Goal: Task Accomplishment & Management: Manage account settings

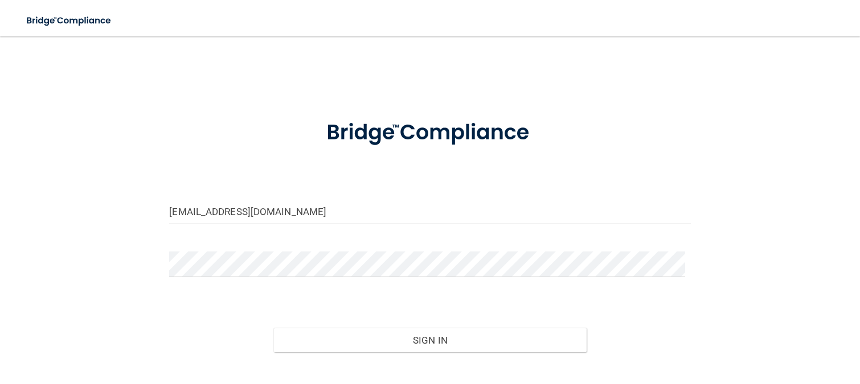
click at [273, 328] on button "Sign In" at bounding box center [429, 340] width 313 height 25
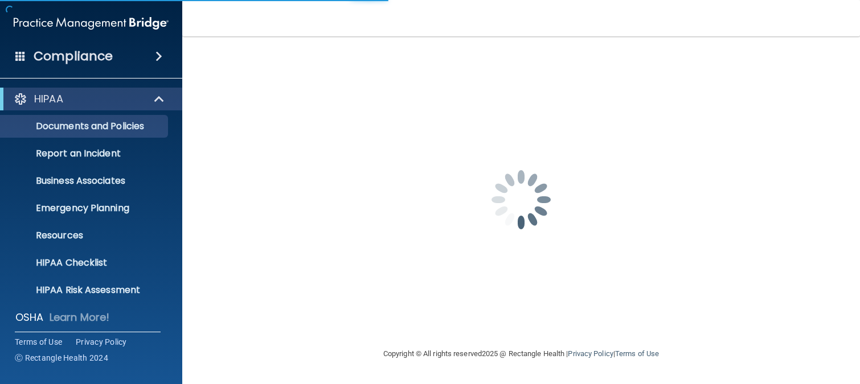
scroll to position [88, 0]
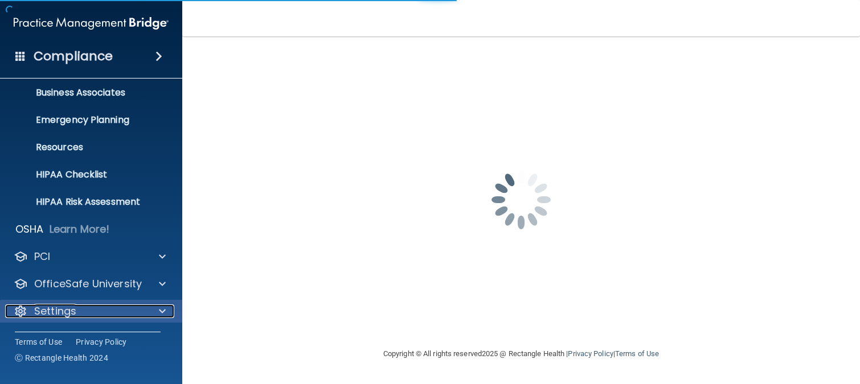
click at [109, 311] on div "Settings" at bounding box center [75, 312] width 141 height 14
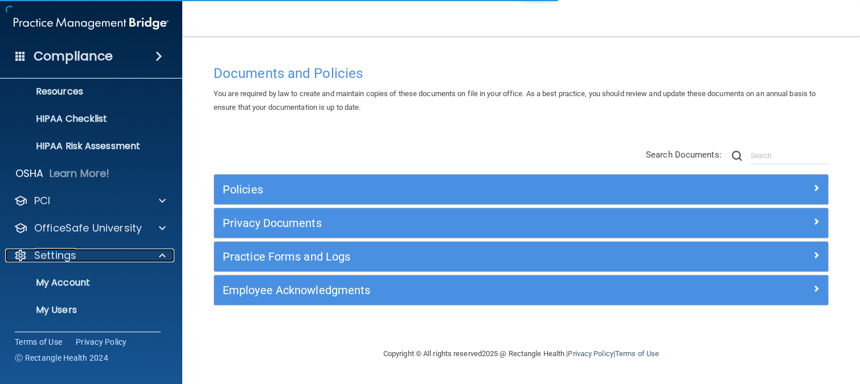
scroll to position [198, 0]
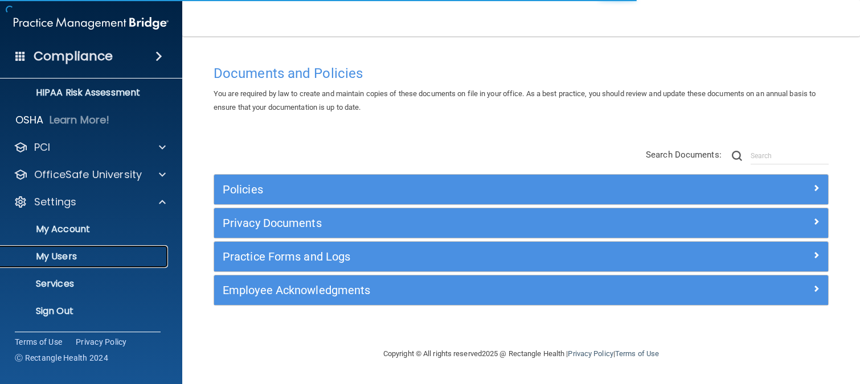
click at [85, 261] on p "My Users" at bounding box center [85, 256] width 156 height 11
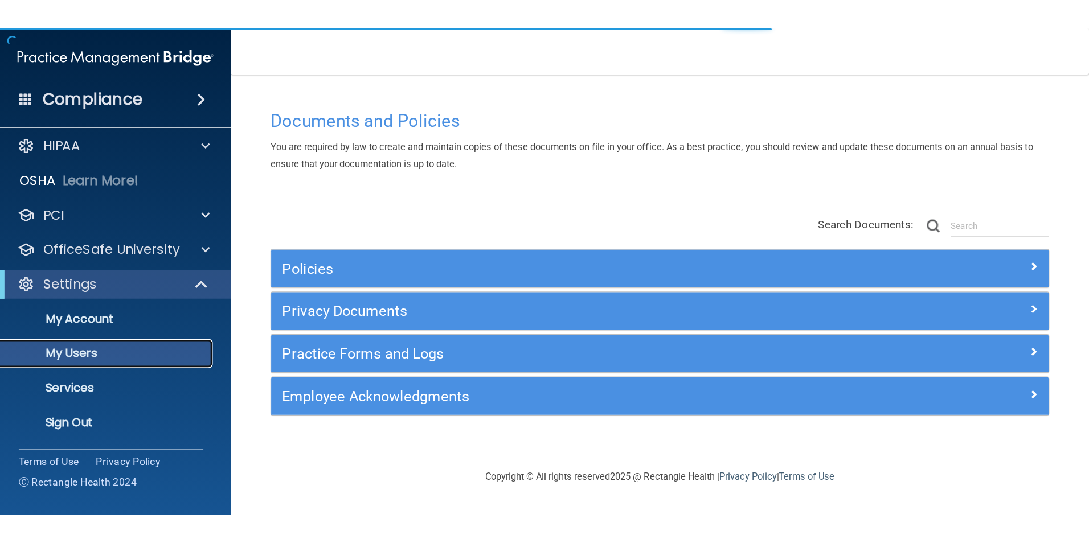
scroll to position [6, 0]
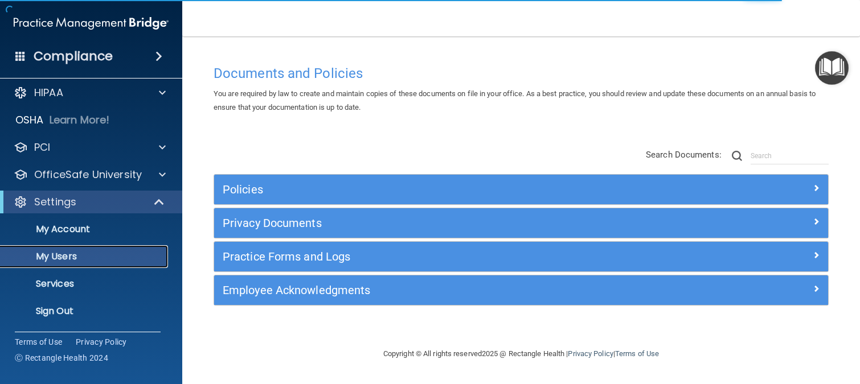
select select "20"
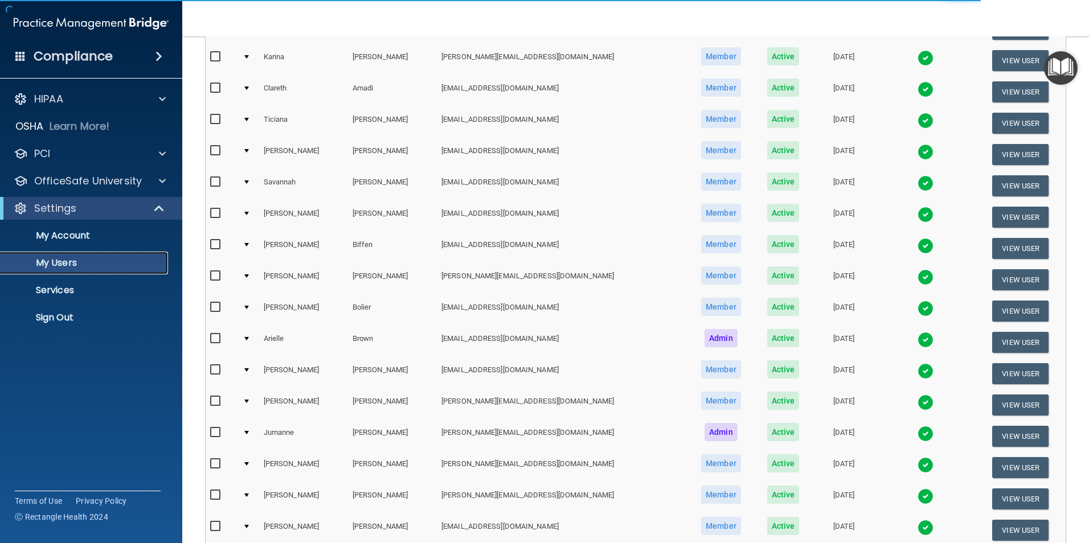
scroll to position [399, 0]
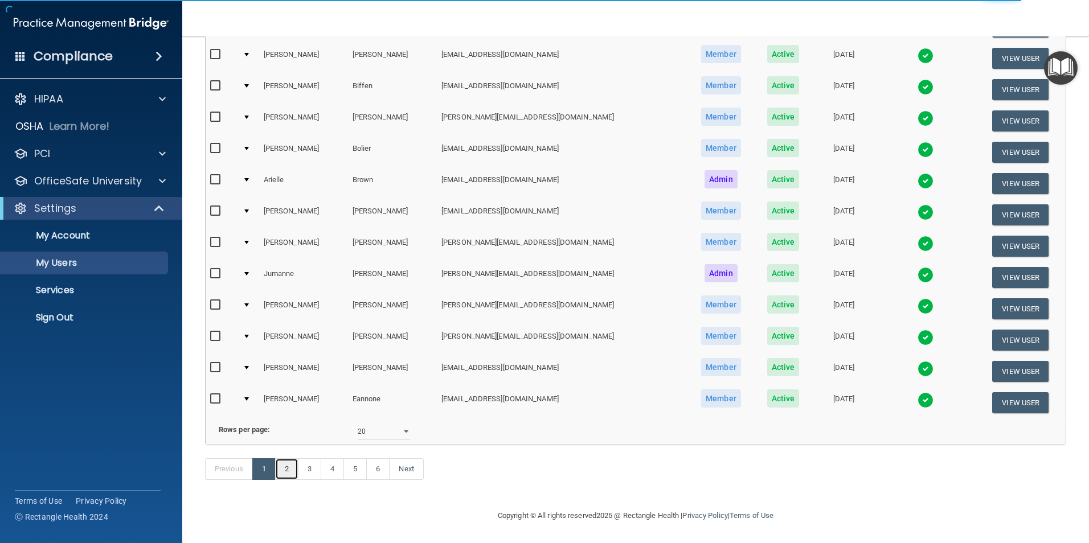
click at [283, 384] on link "2" at bounding box center [286, 470] width 23 height 22
click at [312, 384] on link "3" at bounding box center [309, 470] width 23 height 22
select select "20"
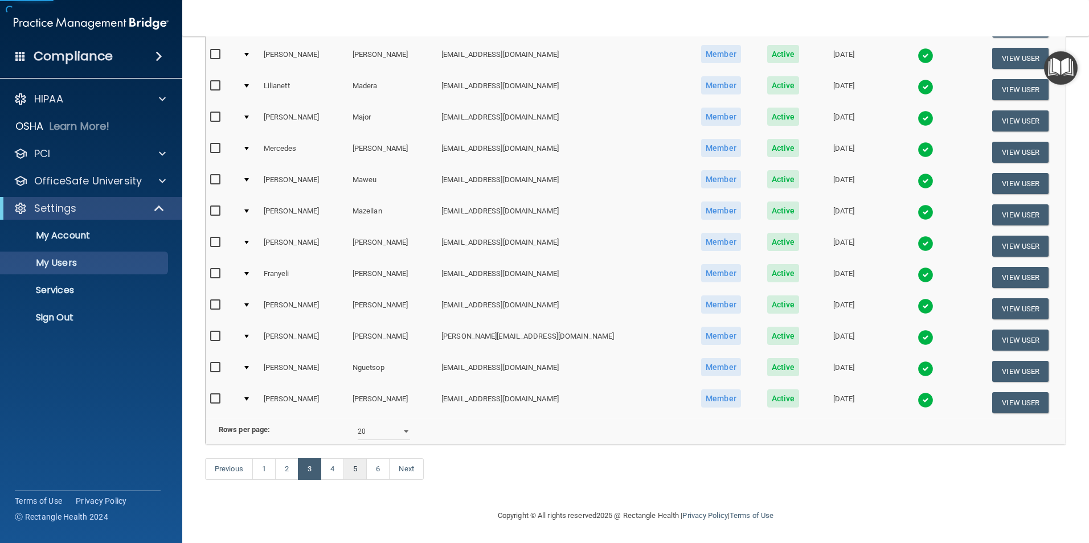
scroll to position [399, 0]
click at [255, 356] on td at bounding box center [248, 371] width 21 height 31
click at [253, 356] on td at bounding box center [248, 371] width 21 height 31
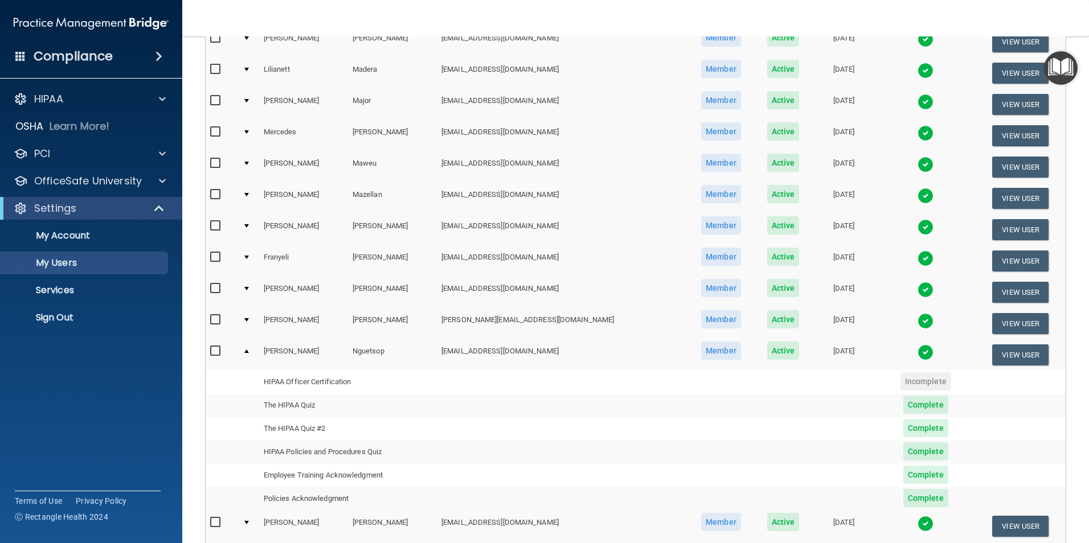
click at [248, 351] on div at bounding box center [246, 351] width 5 height 3
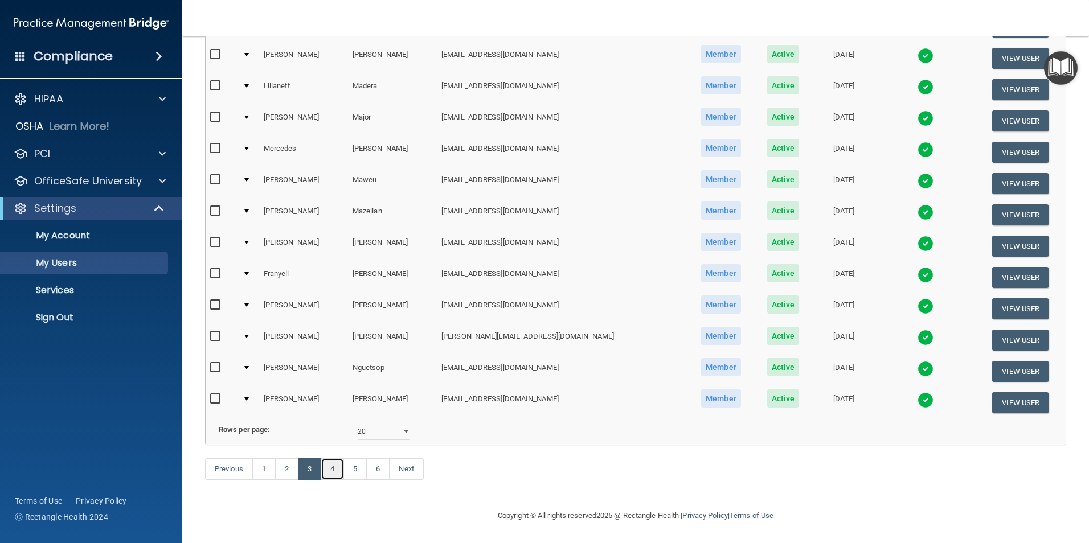
click at [330, 384] on link "4" at bounding box center [332, 470] width 23 height 22
select select "20"
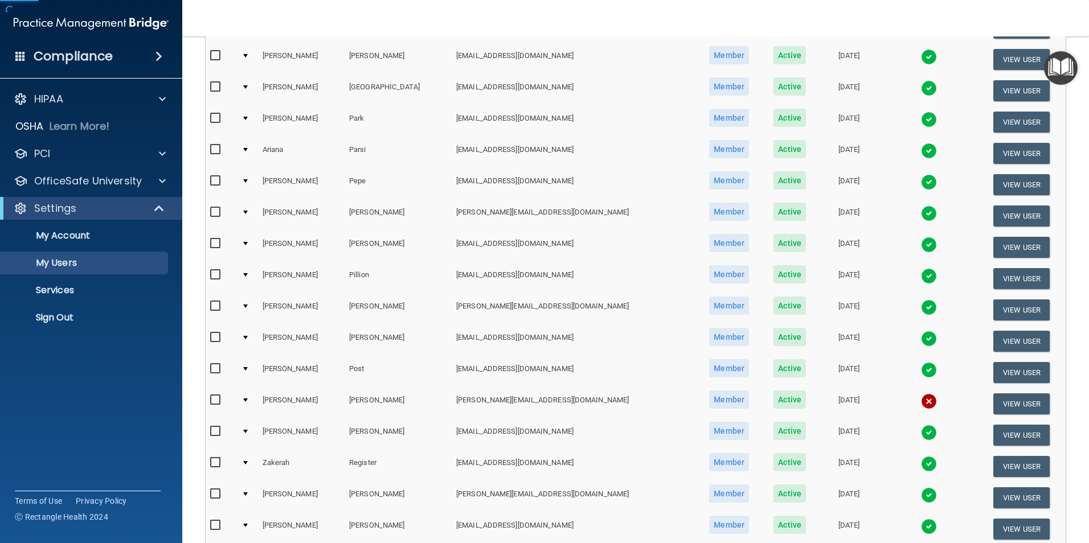
scroll to position [399, 0]
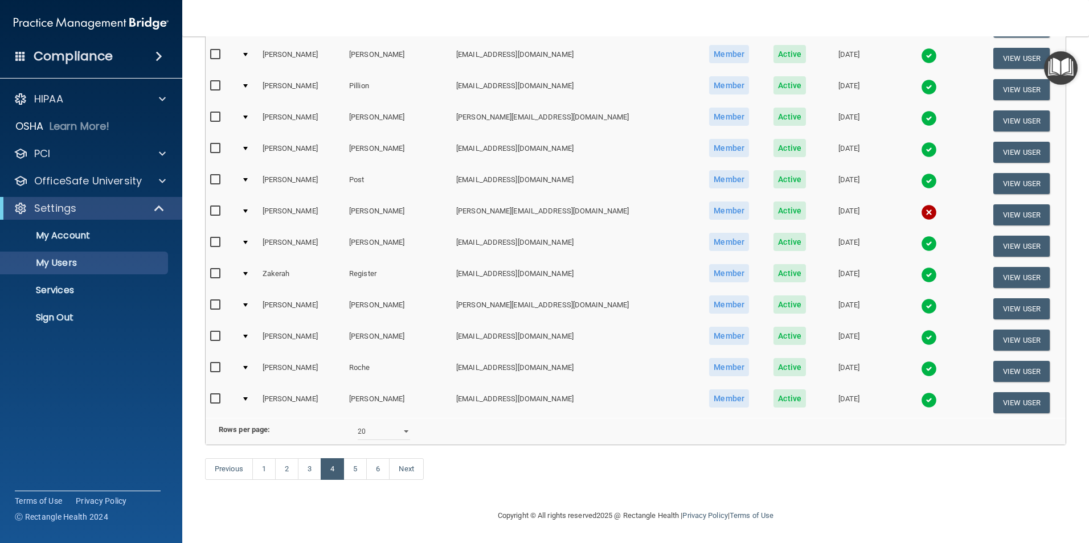
click at [246, 199] on td at bounding box center [247, 214] width 21 height 31
click at [248, 210] on div at bounding box center [245, 211] width 5 height 3
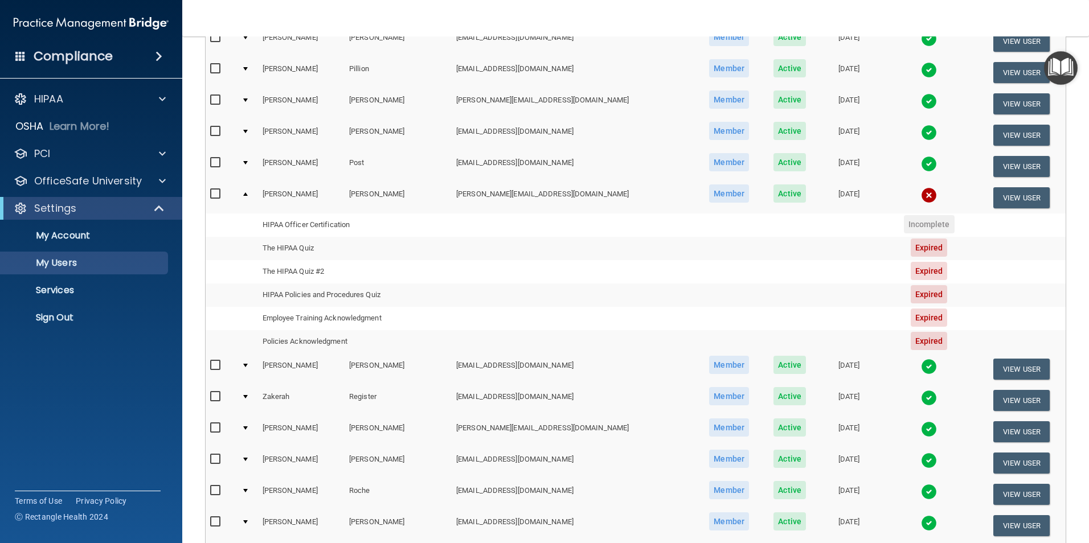
click at [248, 194] on div at bounding box center [245, 194] width 5 height 3
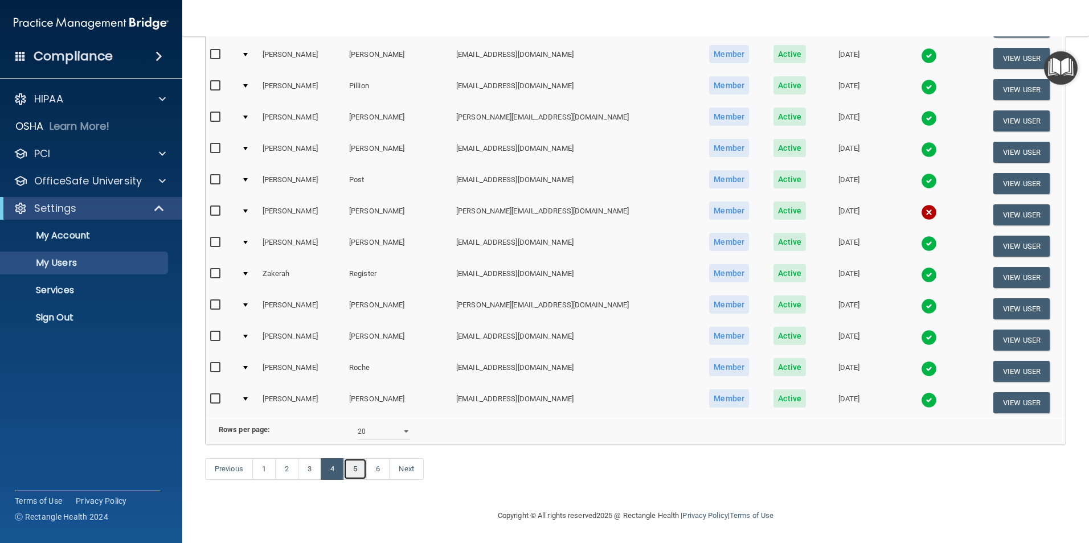
click at [358, 384] on link "5" at bounding box center [354, 470] width 23 height 22
select select "20"
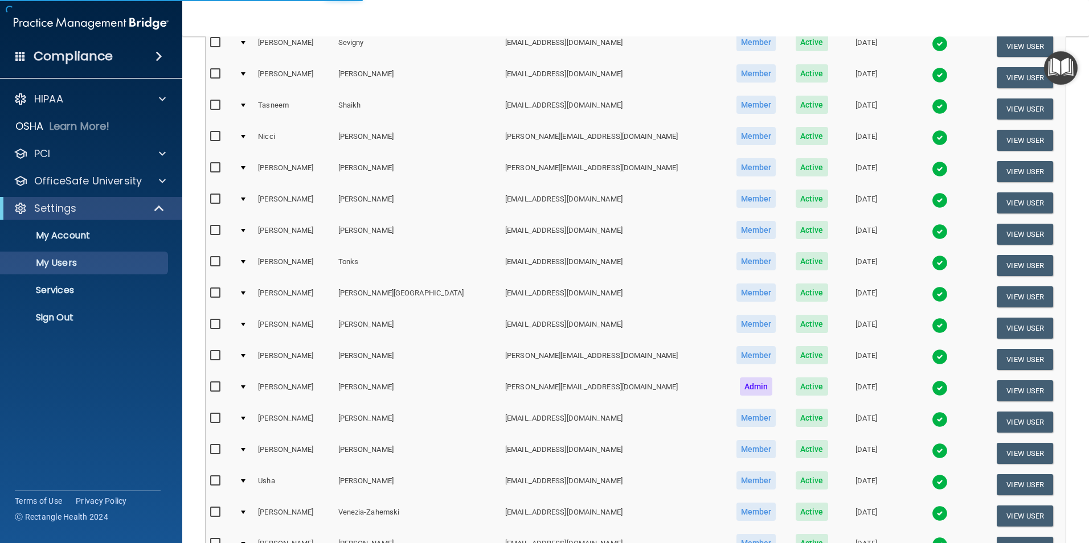
scroll to position [399, 0]
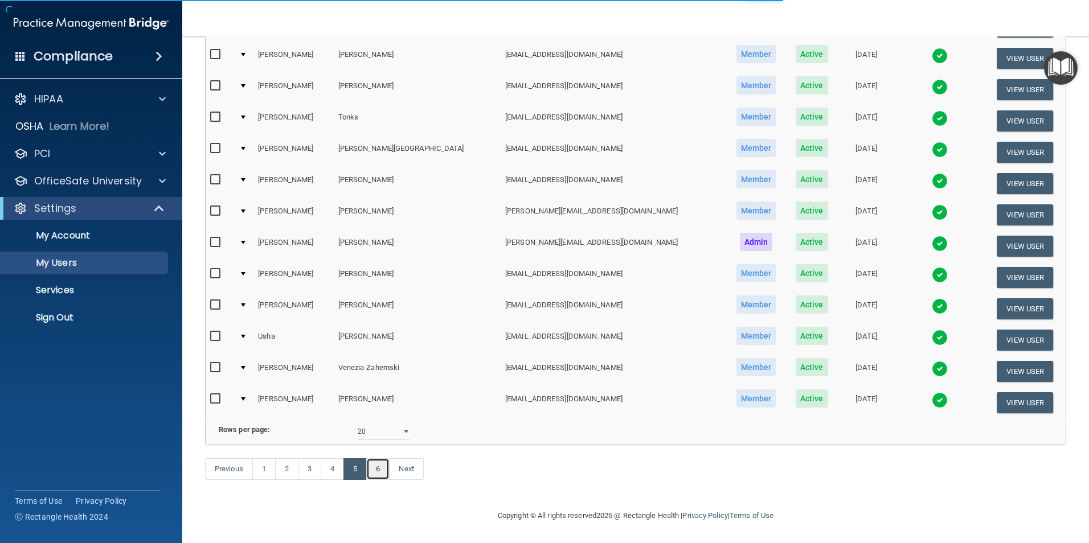
click at [384, 384] on link "6" at bounding box center [377, 470] width 23 height 22
select select "20"
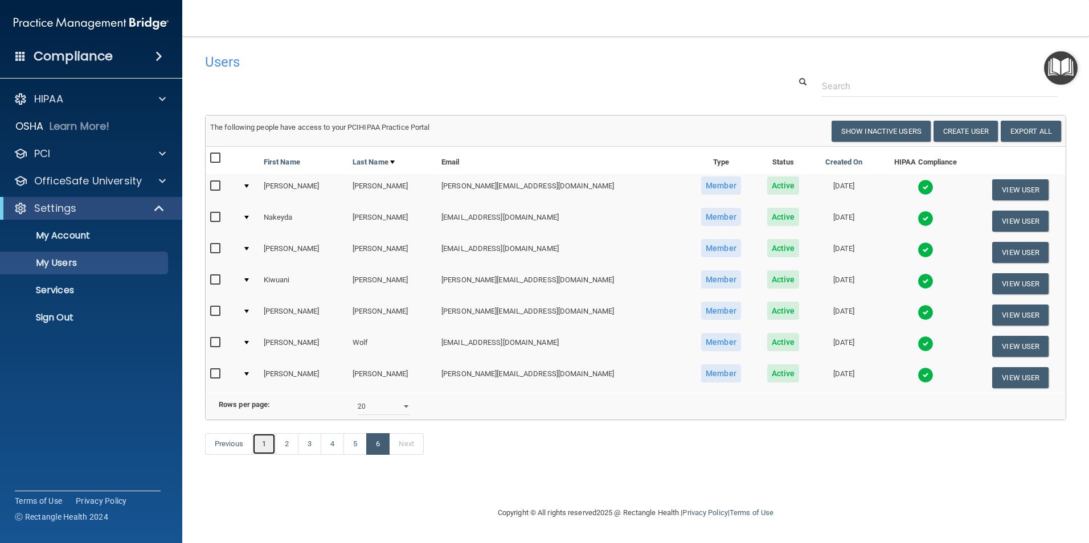
click at [260, 384] on link "1" at bounding box center [263, 444] width 23 height 22
click at [268, 384] on link "1" at bounding box center [263, 444] width 23 height 22
select select "20"
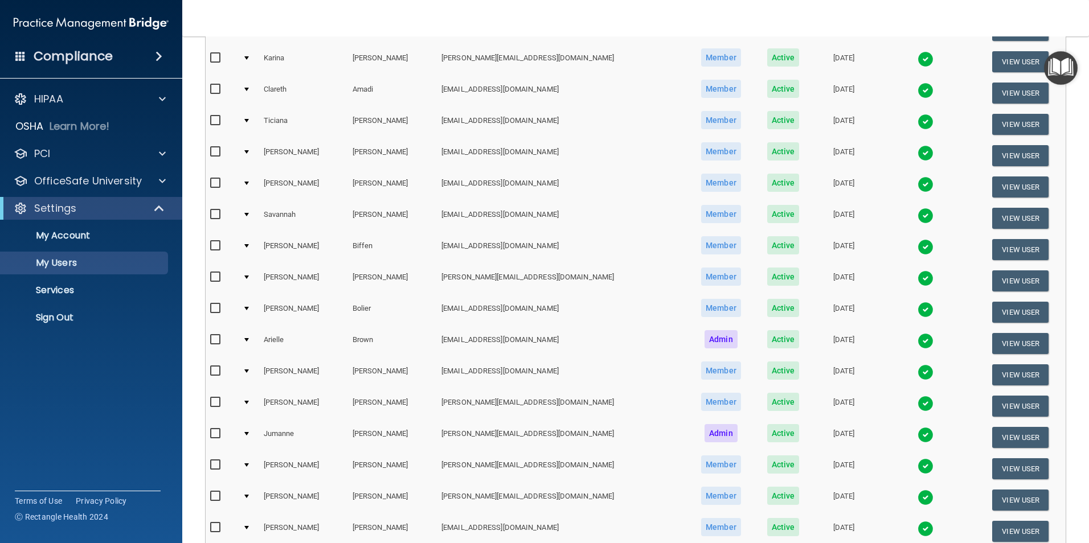
scroll to position [399, 0]
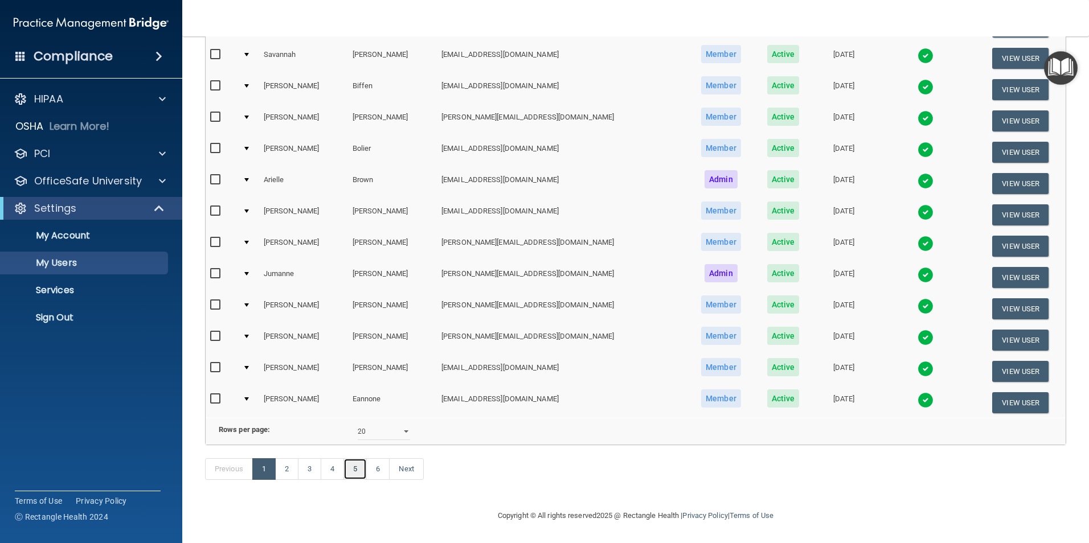
click at [354, 384] on link "5" at bounding box center [354, 470] width 23 height 22
select select "20"
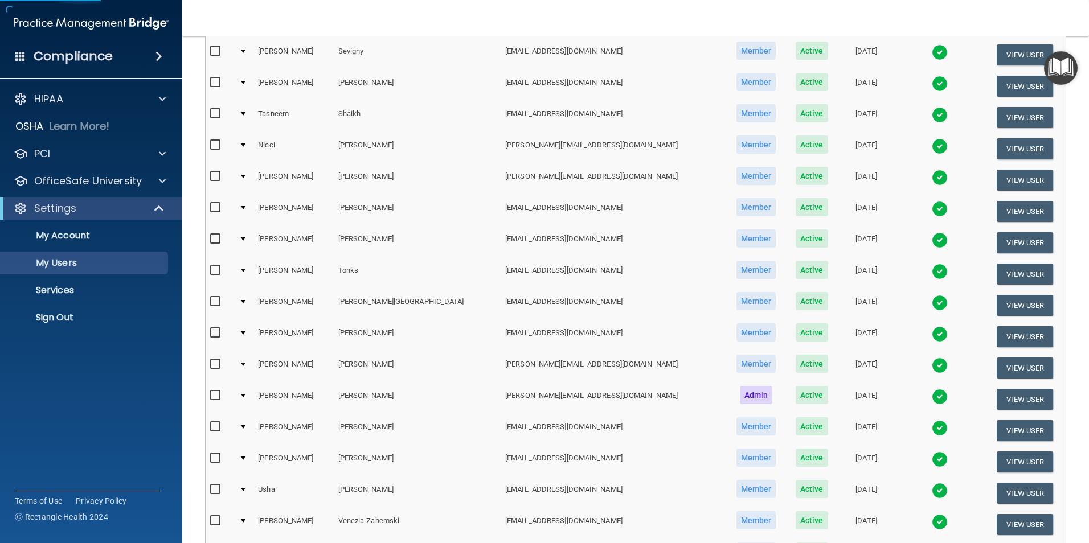
scroll to position [399, 0]
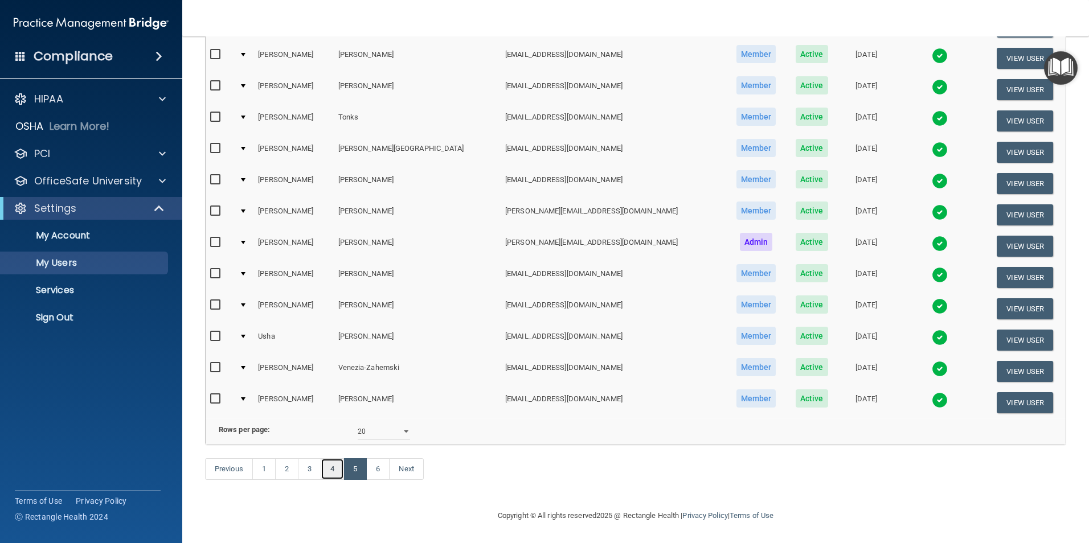
click at [328, 384] on link "4" at bounding box center [332, 470] width 23 height 22
select select "20"
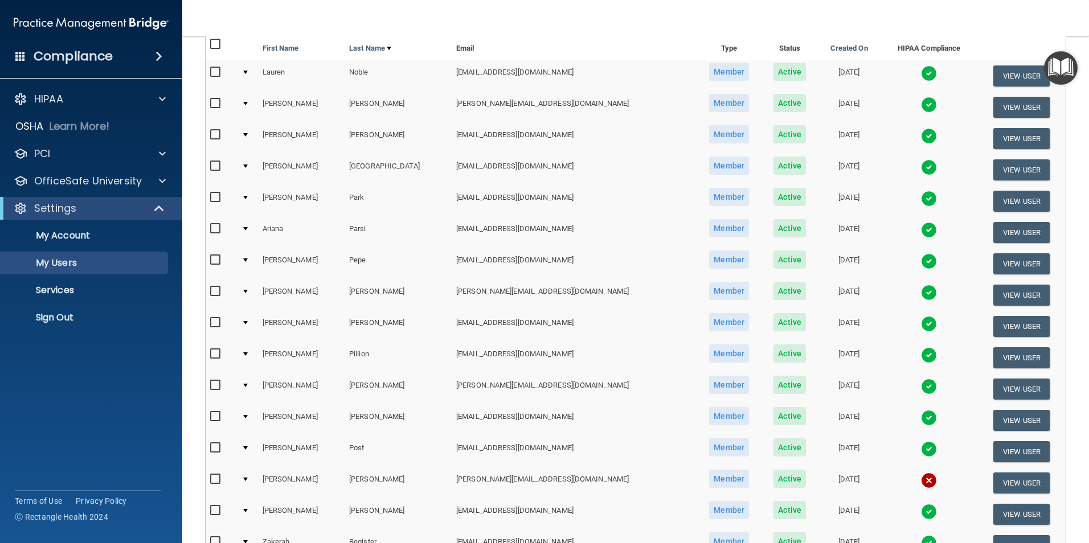
scroll to position [285, 0]
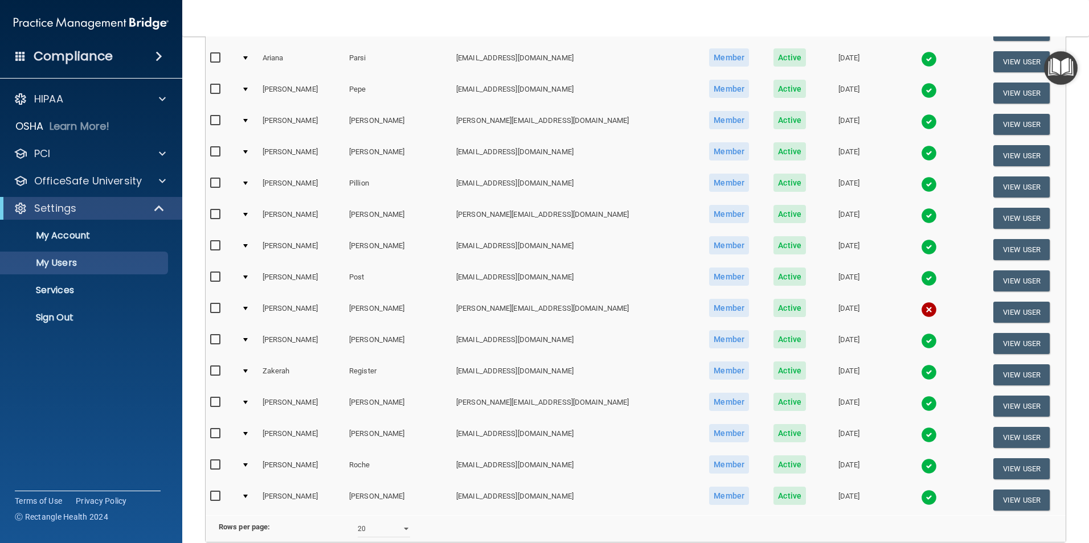
click at [216, 305] on input "checkbox" at bounding box center [216, 308] width 13 height 9
checkbox input "true"
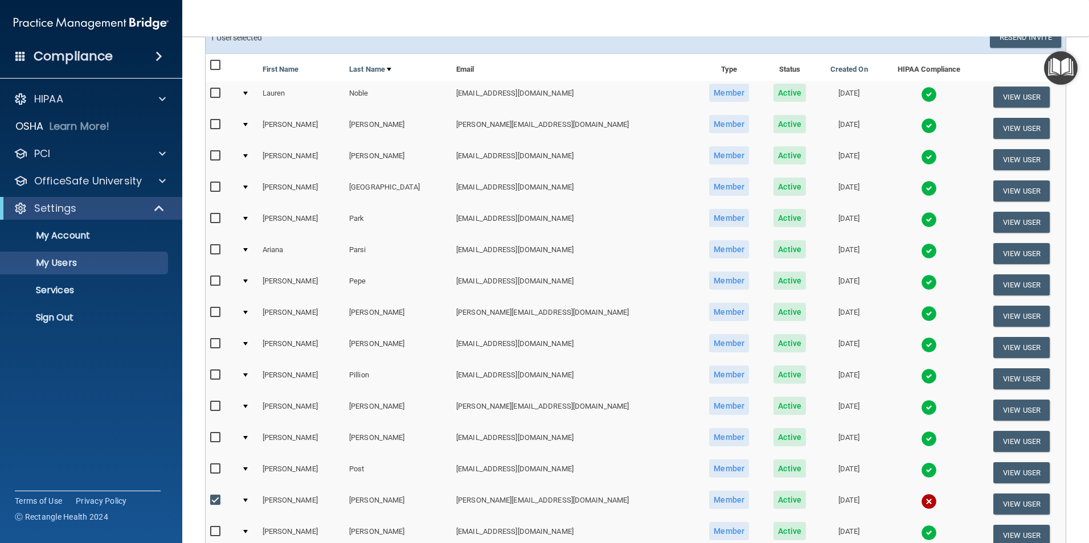
scroll to position [0, 0]
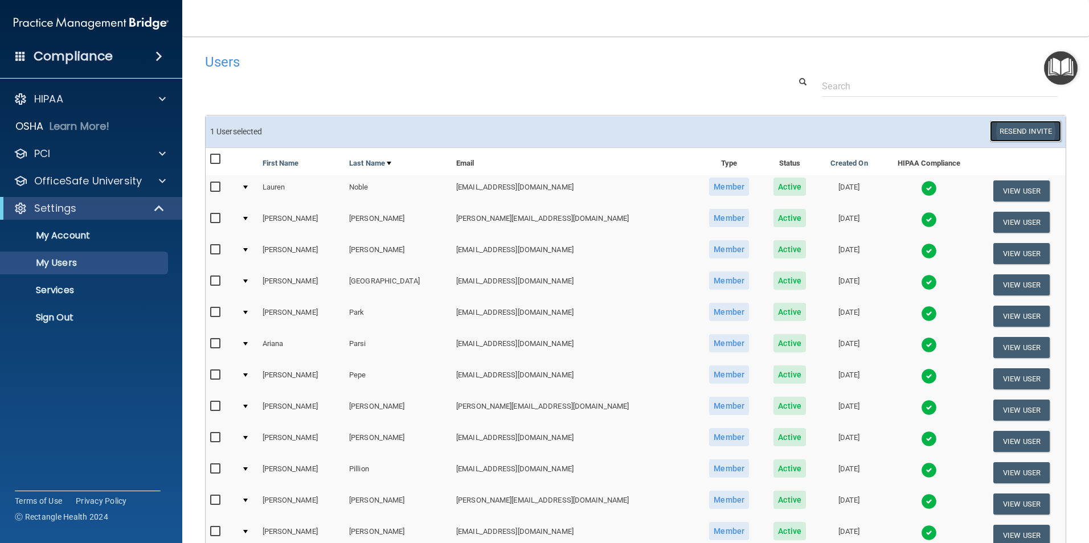
click at [860, 129] on button "Resend Invite" at bounding box center [1025, 131] width 71 height 21
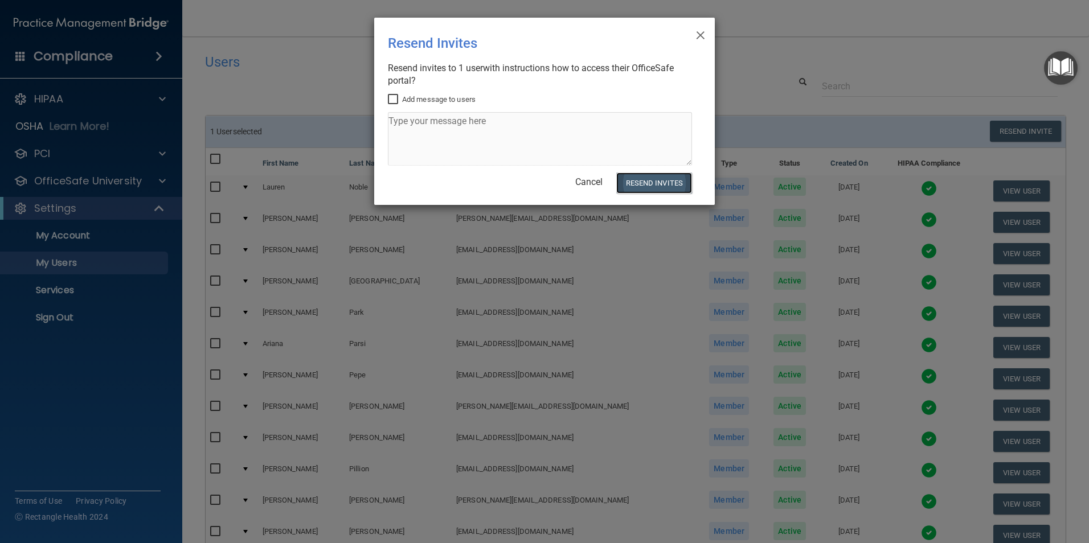
click at [666, 183] on button "Resend Invites" at bounding box center [654, 183] width 76 height 21
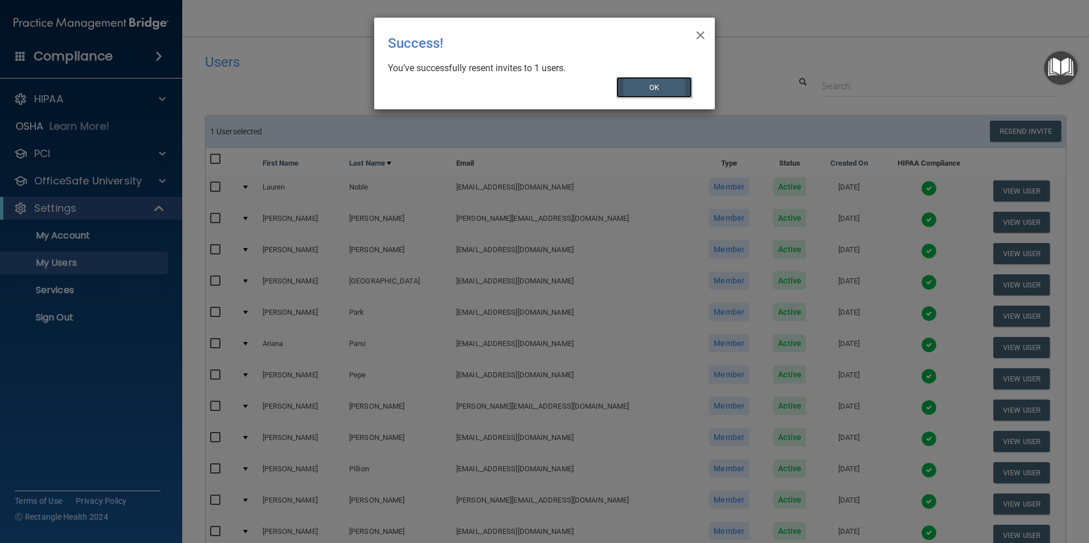
click at [665, 86] on button "OK" at bounding box center [654, 87] width 76 height 21
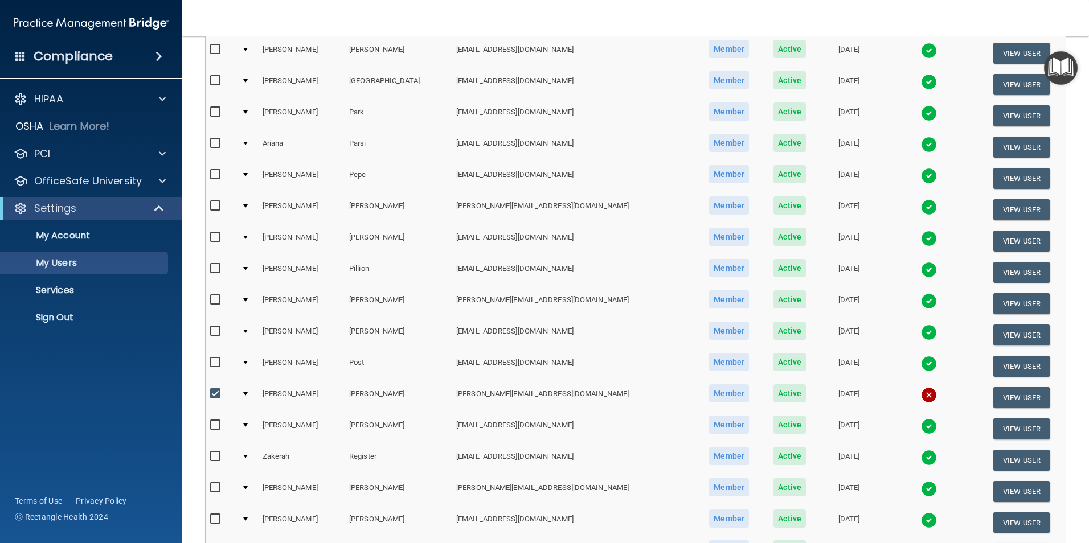
scroll to position [400, 0]
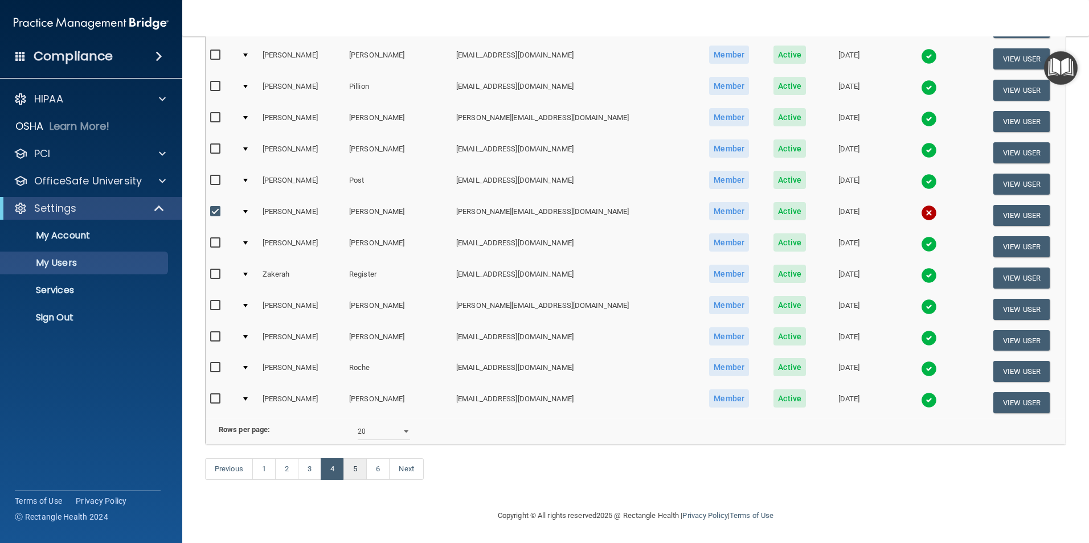
drag, startPoint x: 350, startPoint y: 481, endPoint x: 351, endPoint y: 476, distance: 5.8
click at [350, 384] on div "Previous 1 2 3 4 5 6 Next" at bounding box center [636, 471] width 878 height 52
click at [356, 384] on link "5" at bounding box center [354, 470] width 23 height 22
select select "20"
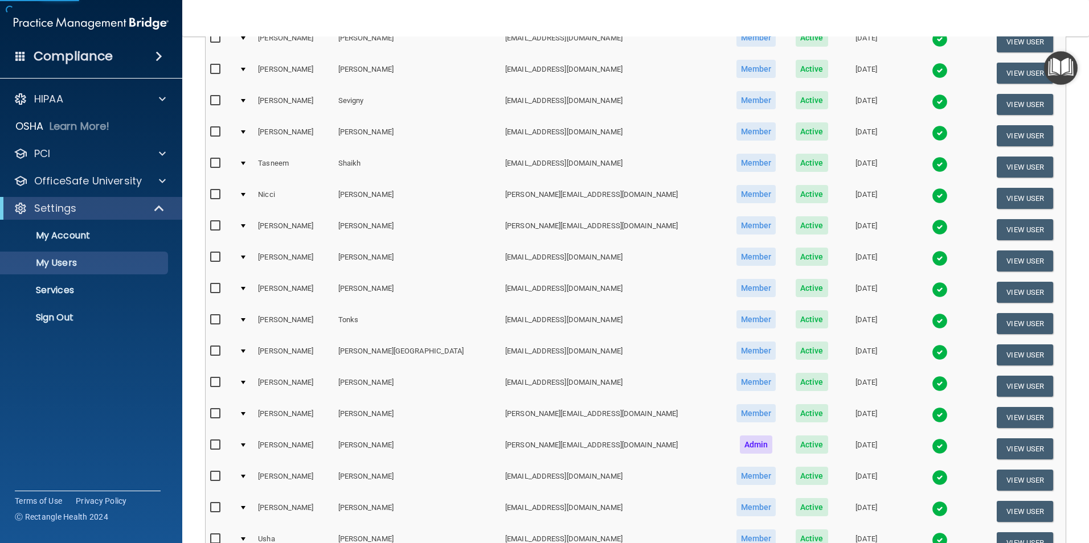
scroll to position [399, 0]
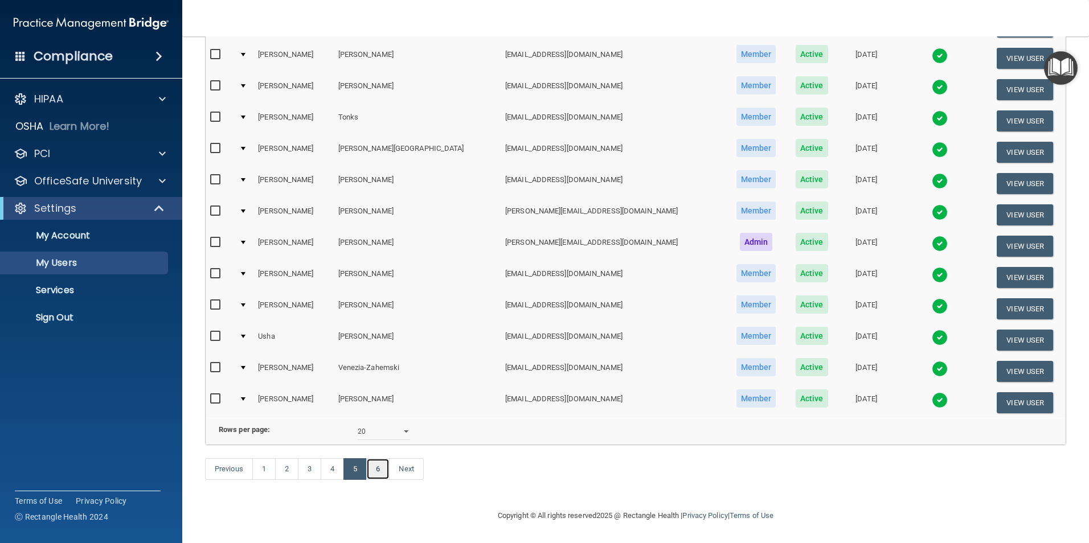
click at [374, 384] on link "6" at bounding box center [377, 470] width 23 height 22
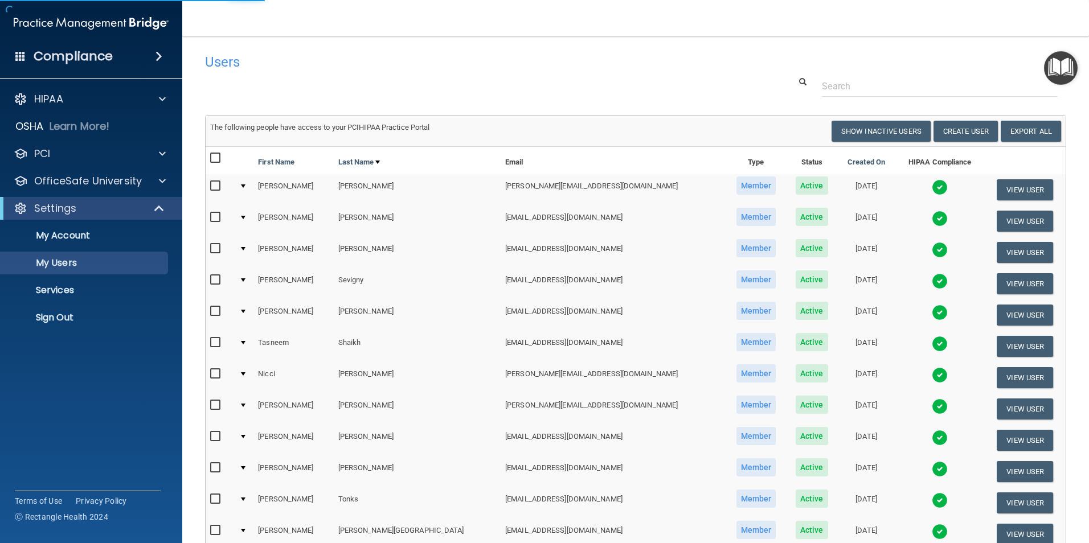
select select "20"
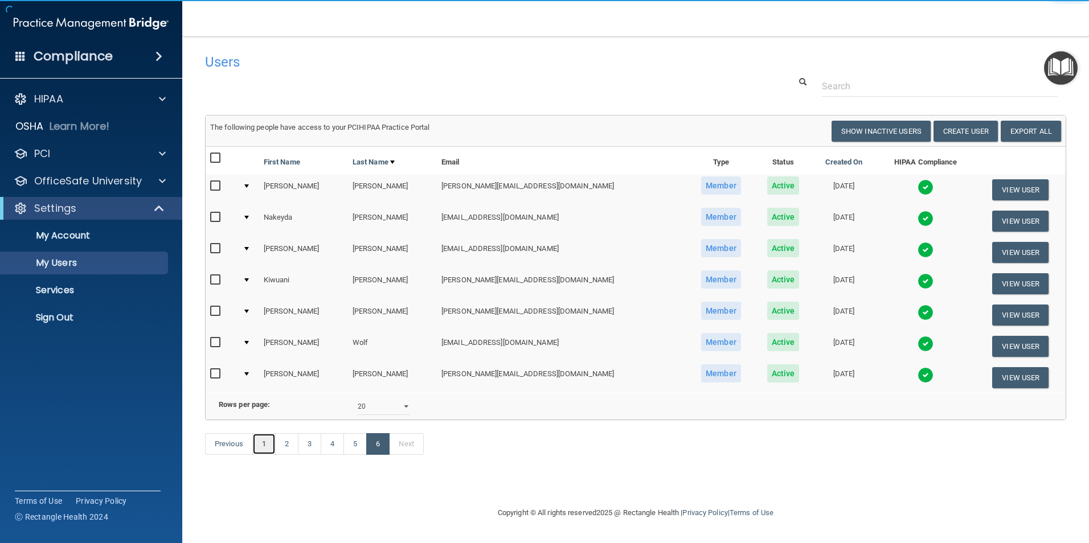
click at [265, 384] on link "1" at bounding box center [263, 444] width 23 height 22
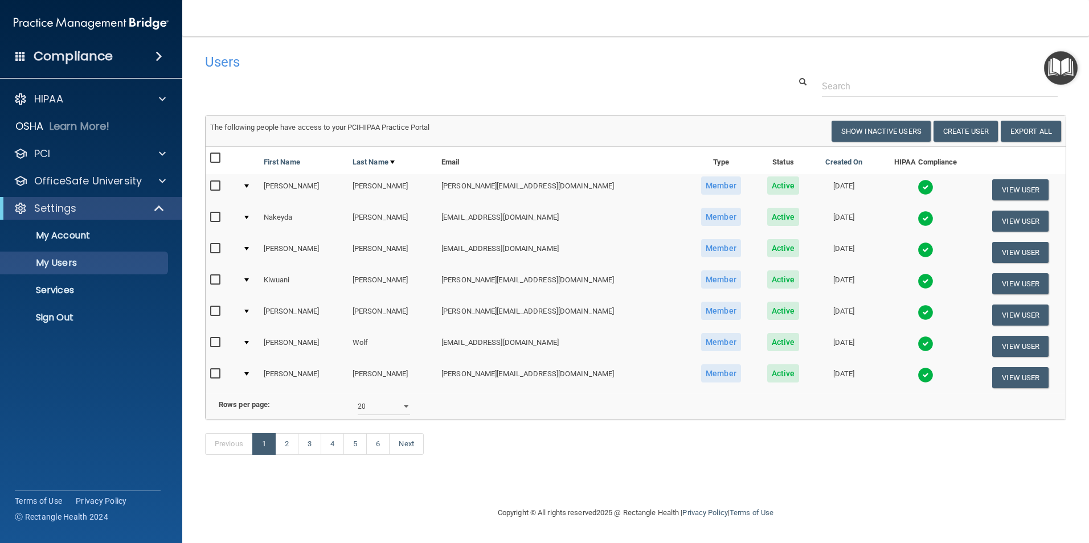
select select "20"
